Goal: Check status: Check status

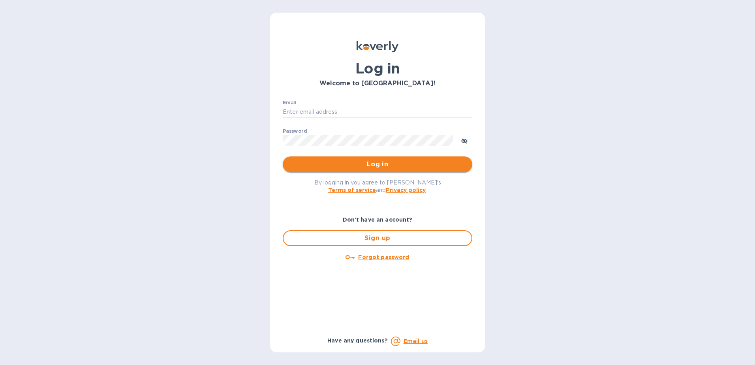
type input "[EMAIL_ADDRESS][DOMAIN_NAME]"
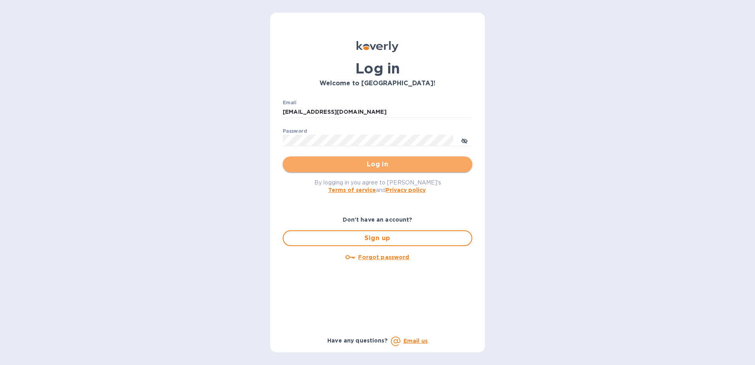
click at [313, 159] on button "Log in" at bounding box center [377, 164] width 189 height 16
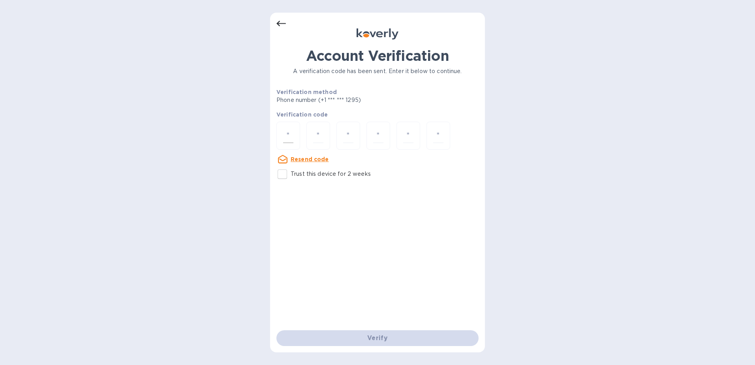
click at [291, 133] on input "number" at bounding box center [288, 135] width 10 height 15
type input "5"
type input "6"
type input "7"
type input "0"
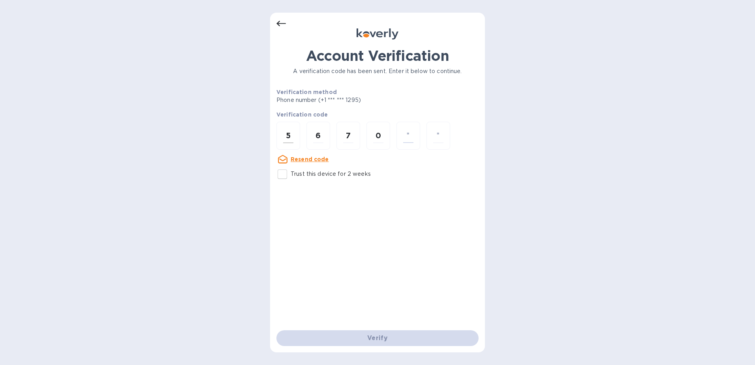
type input "7"
type input "8"
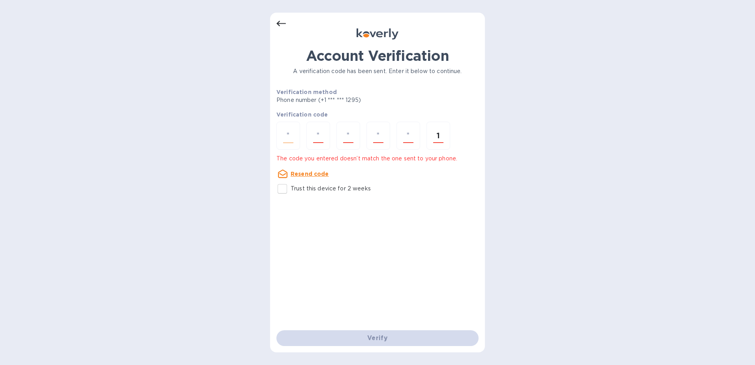
type input "1"
click at [291, 135] on input "number" at bounding box center [288, 135] width 10 height 15
type input "5"
type input "7"
type input "0"
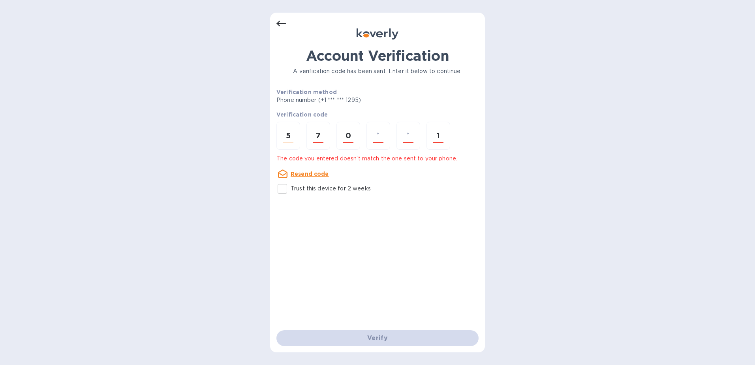
type input "7"
type input "8"
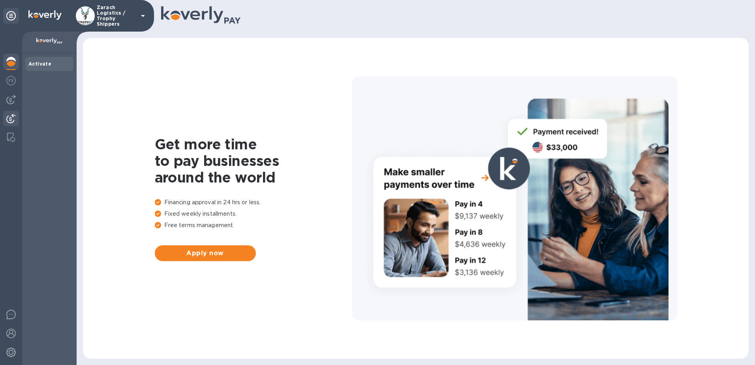
click at [11, 118] on img at bounding box center [10, 118] width 9 height 9
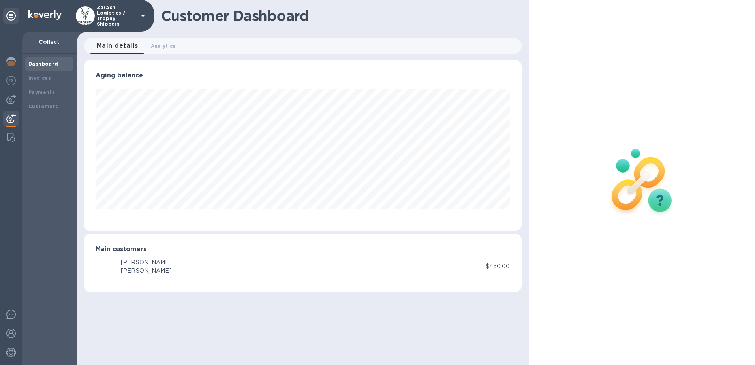
scroll to position [171, 438]
click at [42, 92] on b "Payments" at bounding box center [41, 92] width 26 height 6
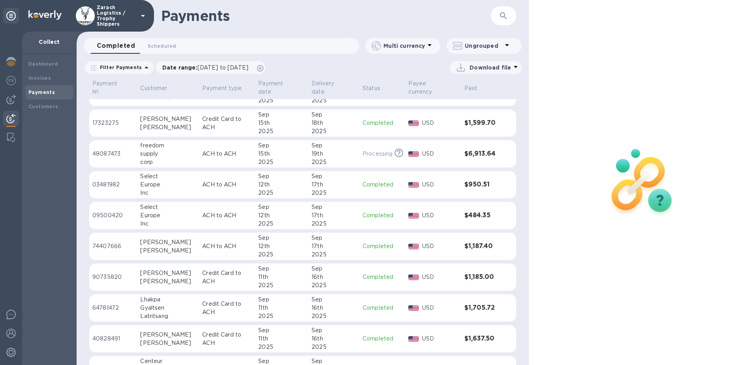
scroll to position [592, 0]
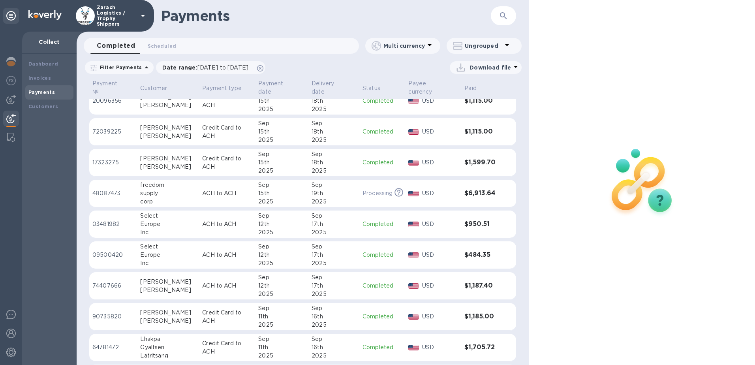
click at [134, 167] on p "17323275" at bounding box center [112, 162] width 41 height 8
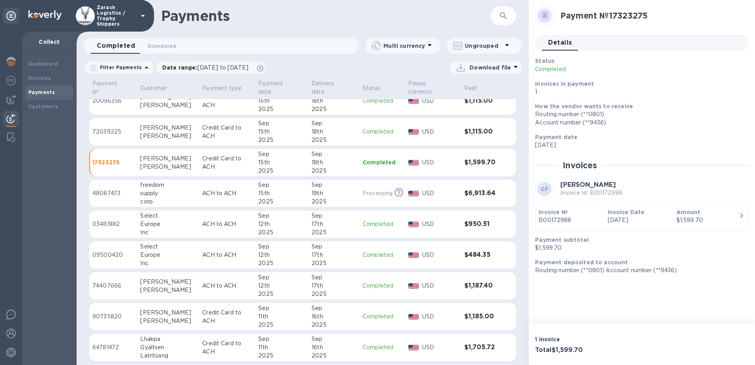
click at [202, 140] on p "Credit Card to ACH" at bounding box center [227, 132] width 50 height 17
click at [169, 109] on div "[PERSON_NAME]" at bounding box center [168, 105] width 56 height 8
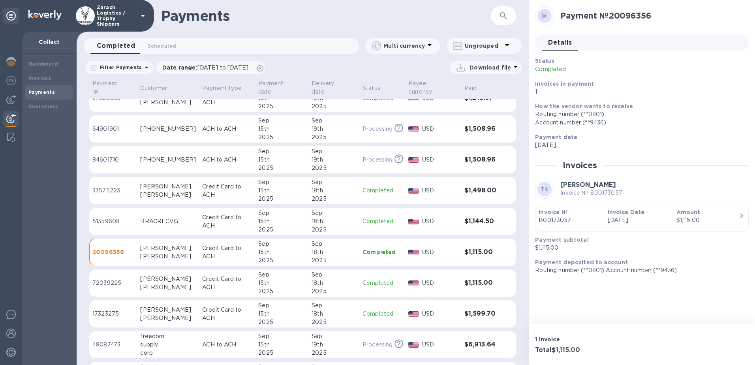
scroll to position [434, 0]
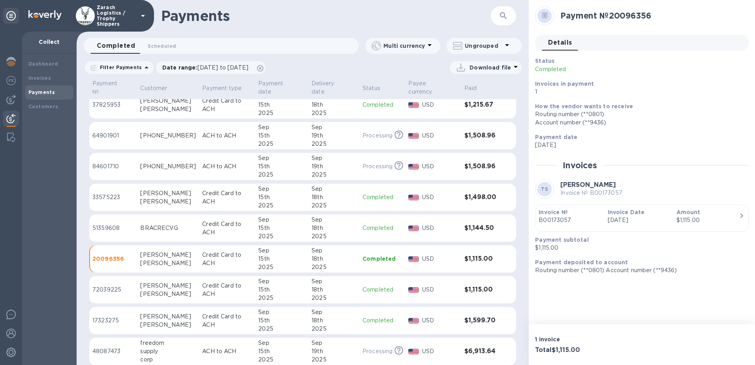
click at [146, 242] on td "BRACRECVG" at bounding box center [168, 228] width 62 height 28
click at [187, 197] on div "[PERSON_NAME]" at bounding box center [168, 193] width 56 height 8
click at [174, 171] on div "[PHONE_NUMBER]" at bounding box center [168, 166] width 56 height 8
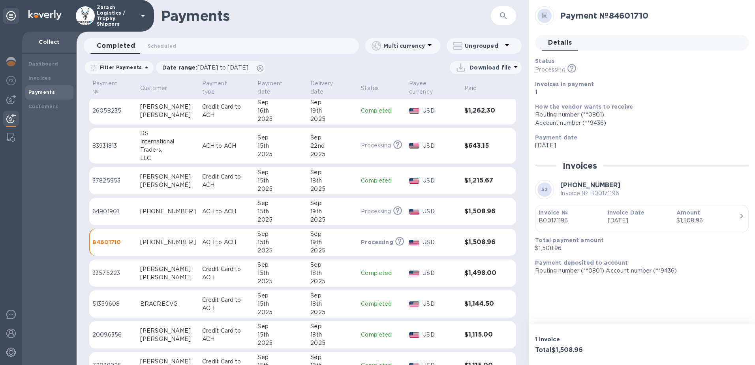
scroll to position [316, 0]
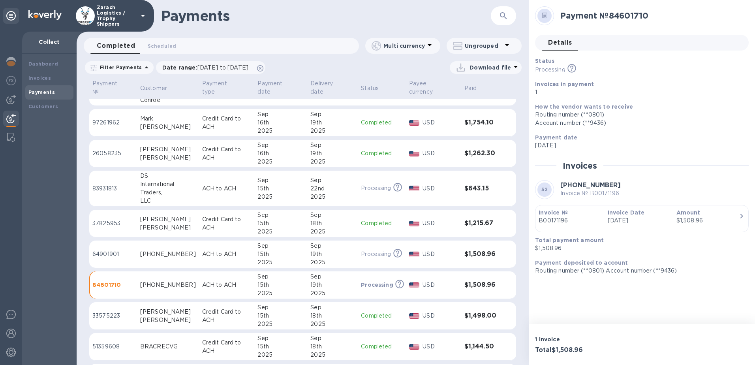
click at [277, 149] on div "Sep" at bounding box center [280, 145] width 47 height 8
click at [171, 131] on div "[PERSON_NAME]" at bounding box center [168, 127] width 56 height 8
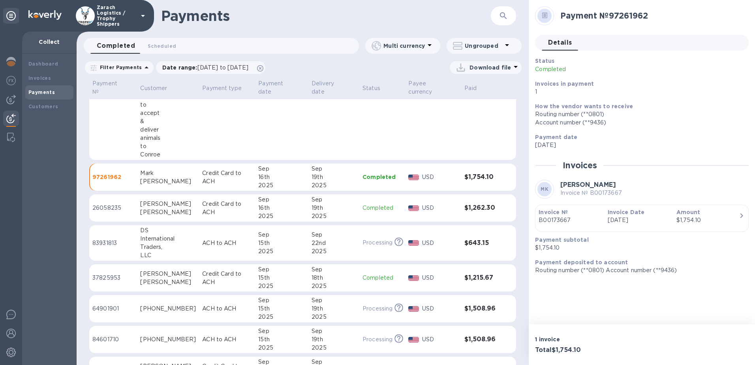
scroll to position [237, 0]
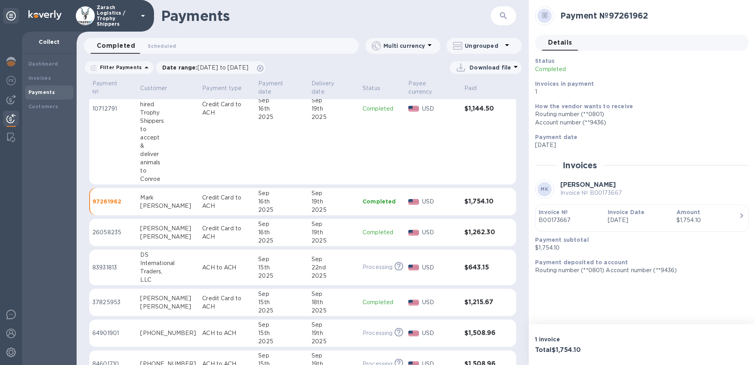
click at [264, 172] on td "[DATE]" at bounding box center [281, 109] width 53 height 152
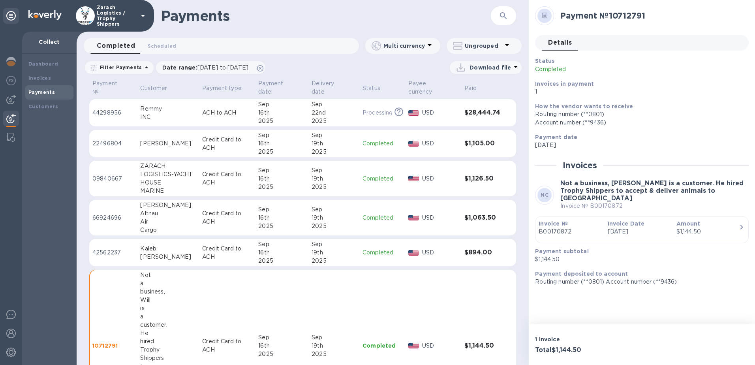
click at [181, 253] on div "Kaleb" at bounding box center [168, 248] width 56 height 8
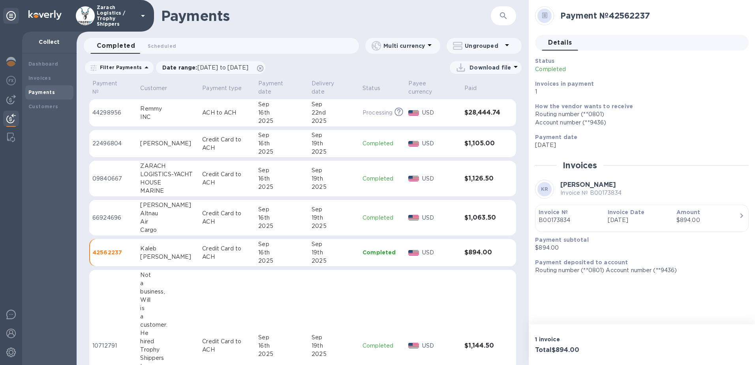
click at [185, 234] on div "Cargo" at bounding box center [168, 230] width 56 height 8
click at [109, 187] on td "09840667" at bounding box center [113, 179] width 48 height 36
click at [105, 145] on p "22496804" at bounding box center [112, 143] width 41 height 8
